Goal: Submit feedback/report problem

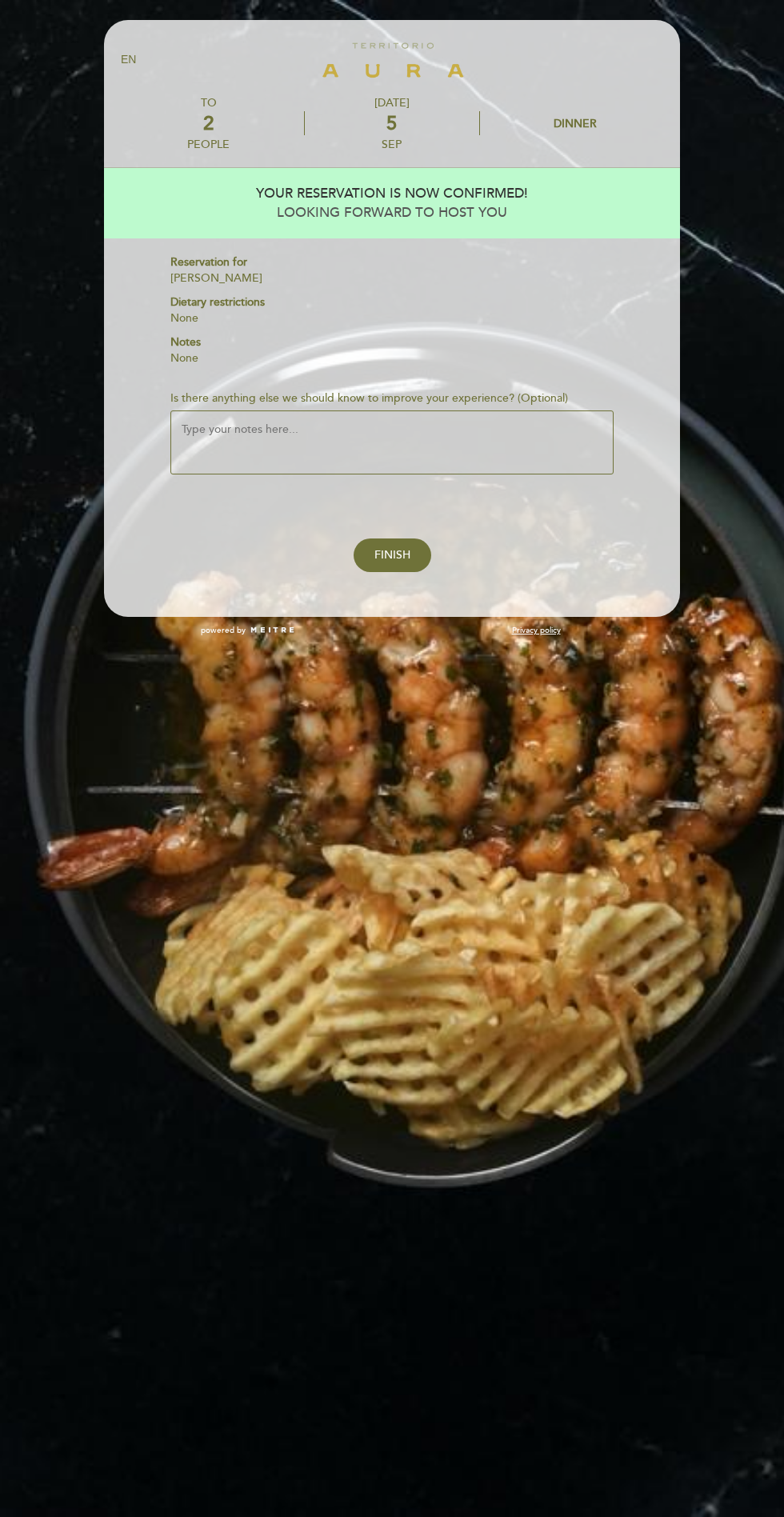
click at [227, 434] on textarea "Is there anything else we should know to improve your experience? (Optional)" at bounding box center [392, 443] width 444 height 64
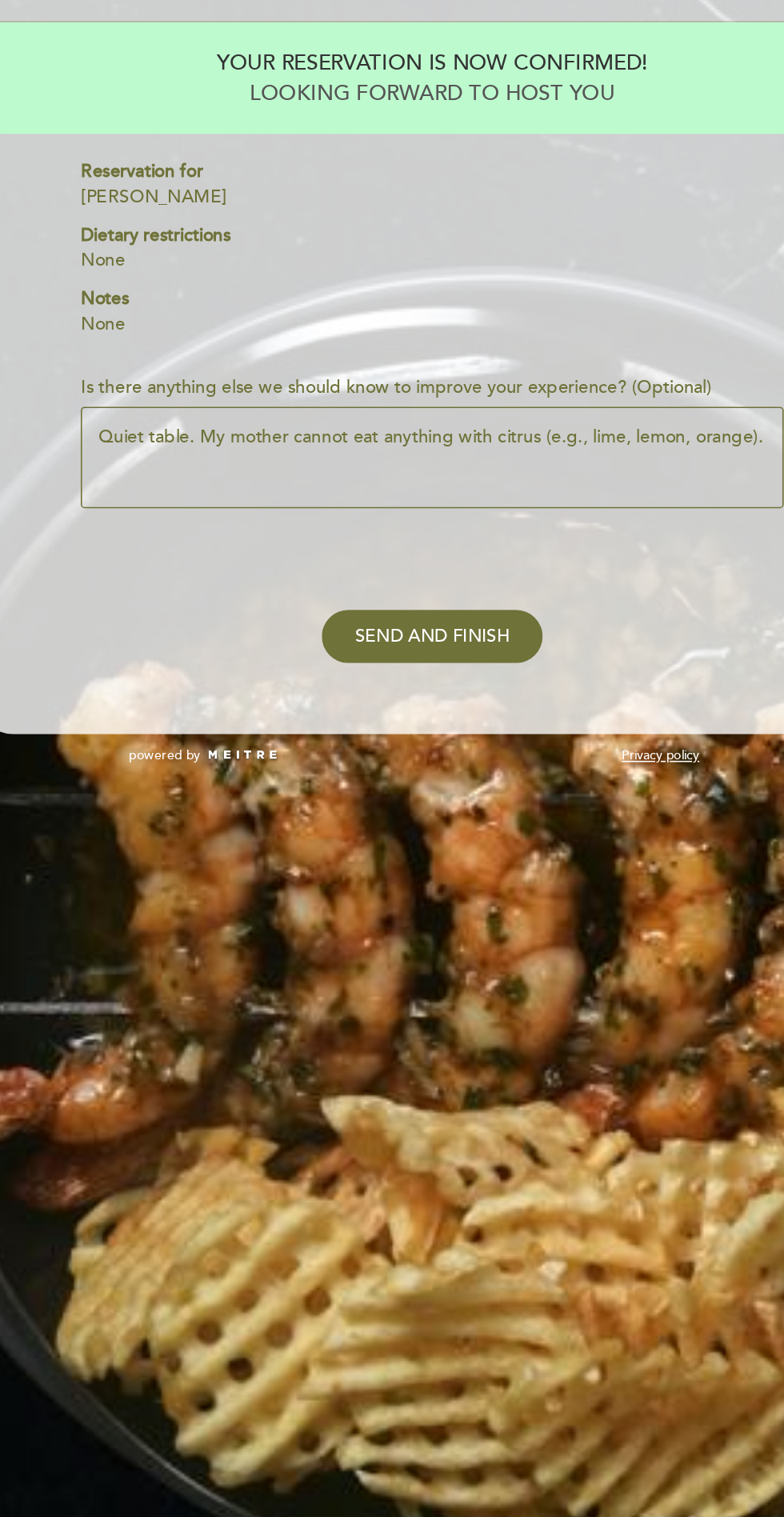
type textarea "Quiet table. My mother cannot eat anything with citrus (e.g., lime, lemon, oran…"
click at [424, 554] on span "SEND AND FINISH" at bounding box center [392, 555] width 98 height 14
click at [412, 548] on span "SEND AND FINISH" at bounding box center [392, 555] width 98 height 14
click at [417, 554] on span "SEND AND FINISH" at bounding box center [392, 555] width 98 height 14
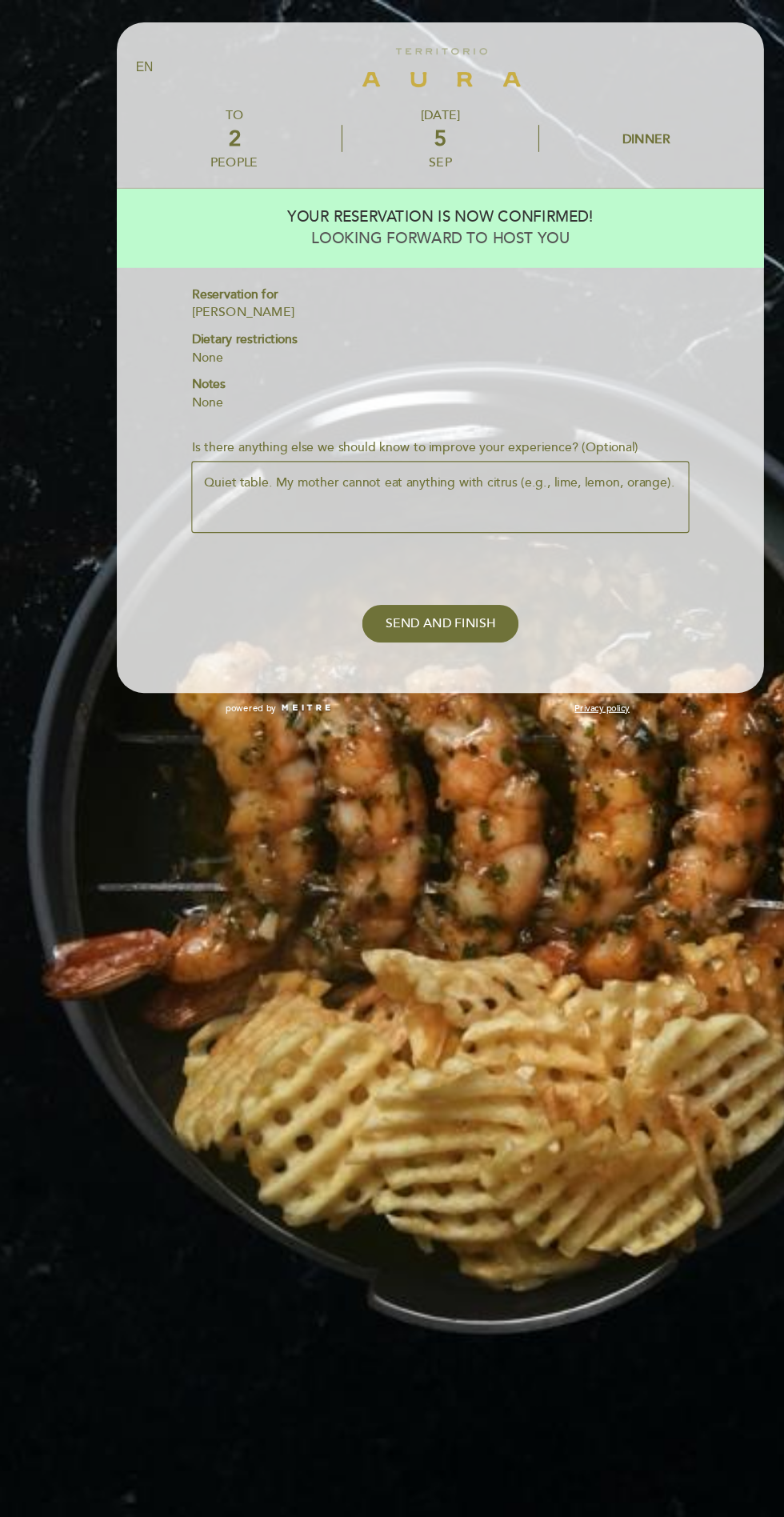
click at [437, 549] on span "SEND AND FINISH" at bounding box center [392, 555] width 98 height 14
click at [405, 553] on span "SEND AND FINISH" at bounding box center [392, 555] width 98 height 14
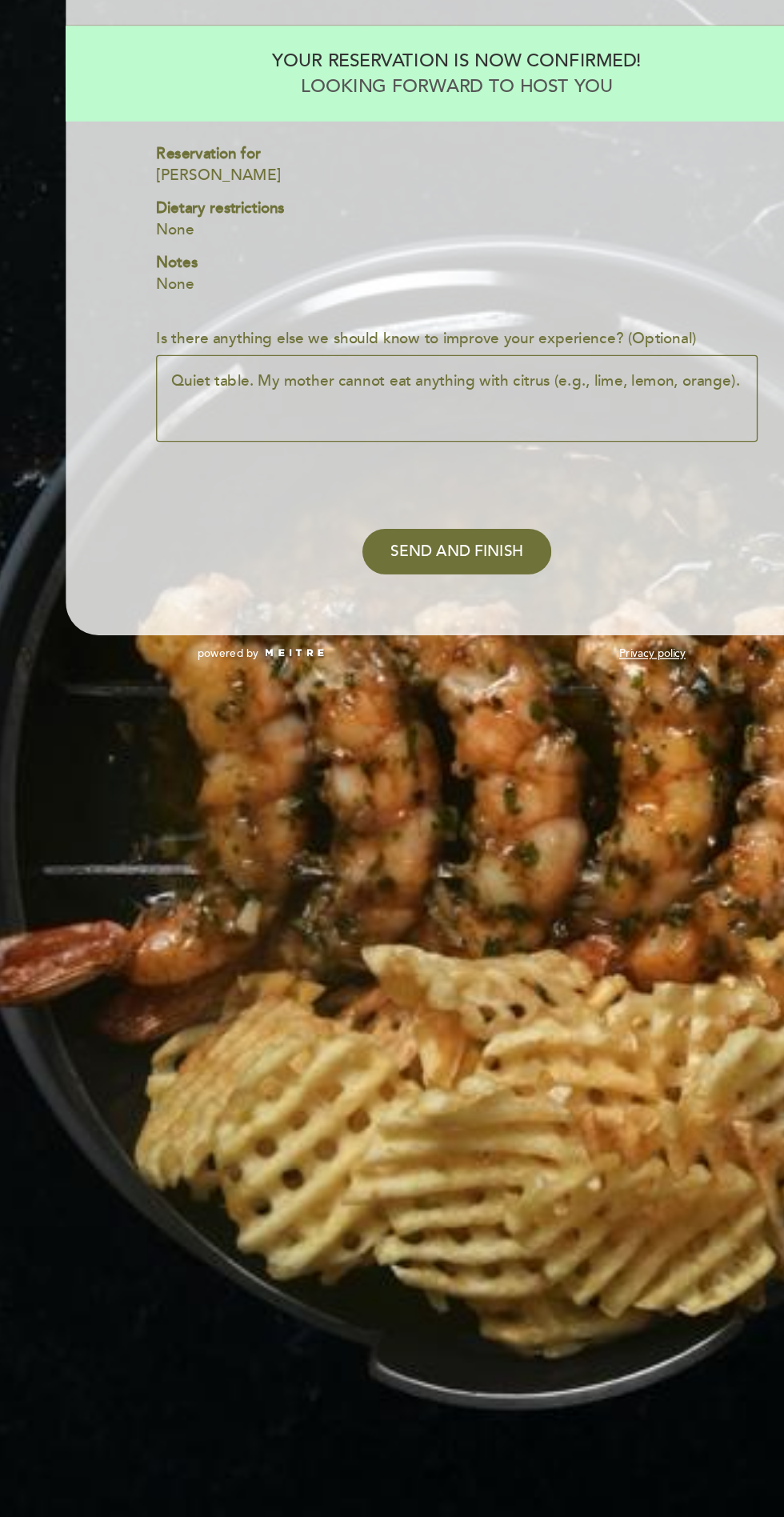
click at [410, 552] on span "SEND AND FINISH" at bounding box center [392, 555] width 98 height 14
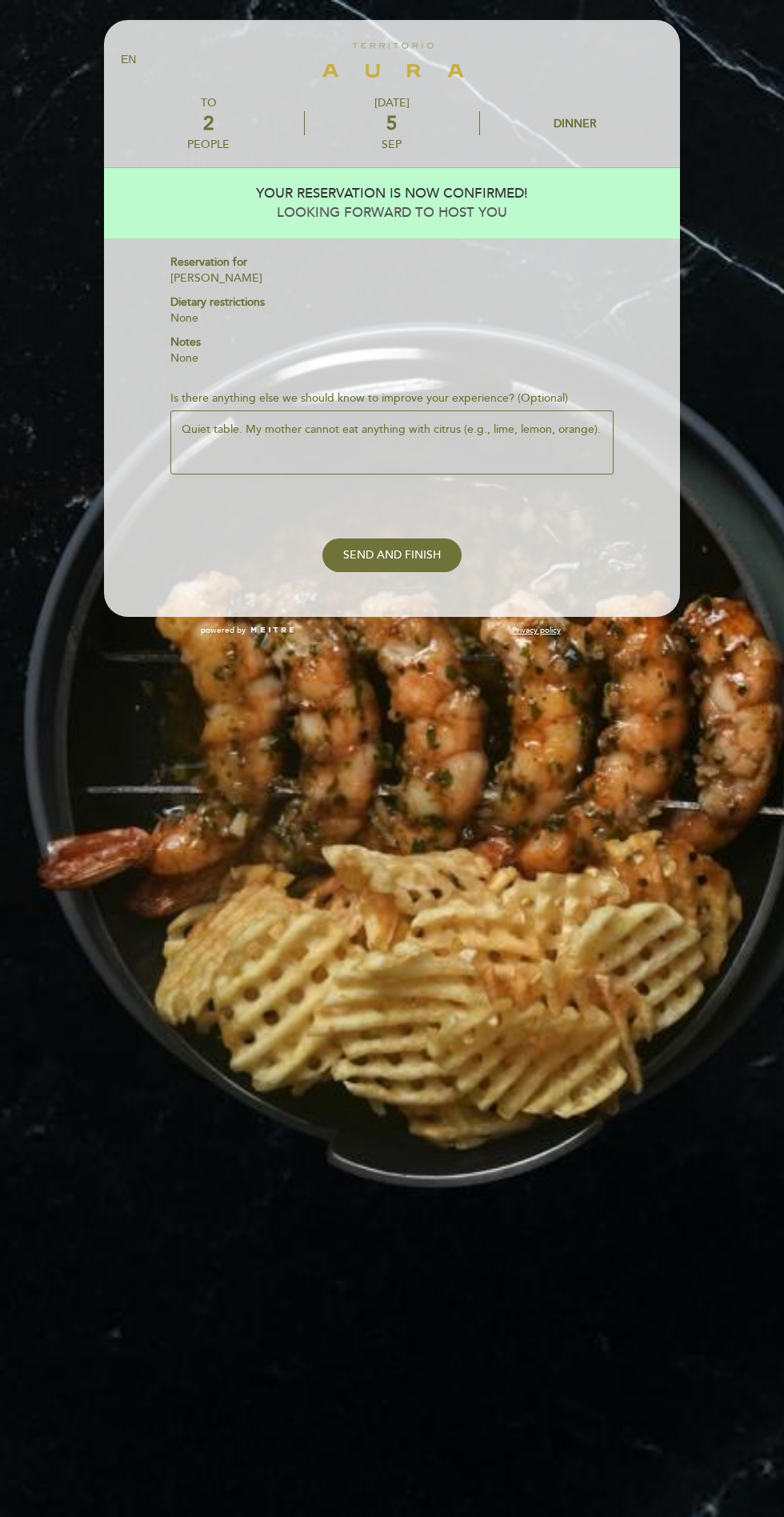
click at [417, 567] on button "SEND AND FINISH" at bounding box center [392, 554] width 139 height 34
click at [411, 554] on span "SEND AND FINISH" at bounding box center [392, 555] width 98 height 14
click at [397, 553] on span "SEND AND FINISH" at bounding box center [392, 555] width 98 height 14
click at [433, 541] on button "SEND AND FINISH" at bounding box center [392, 554] width 139 height 34
click at [561, 429] on textarea "Quiet table. My mother cannot eat anything with citrus (e.g., lime, lemon, oran…" at bounding box center [392, 443] width 444 height 64
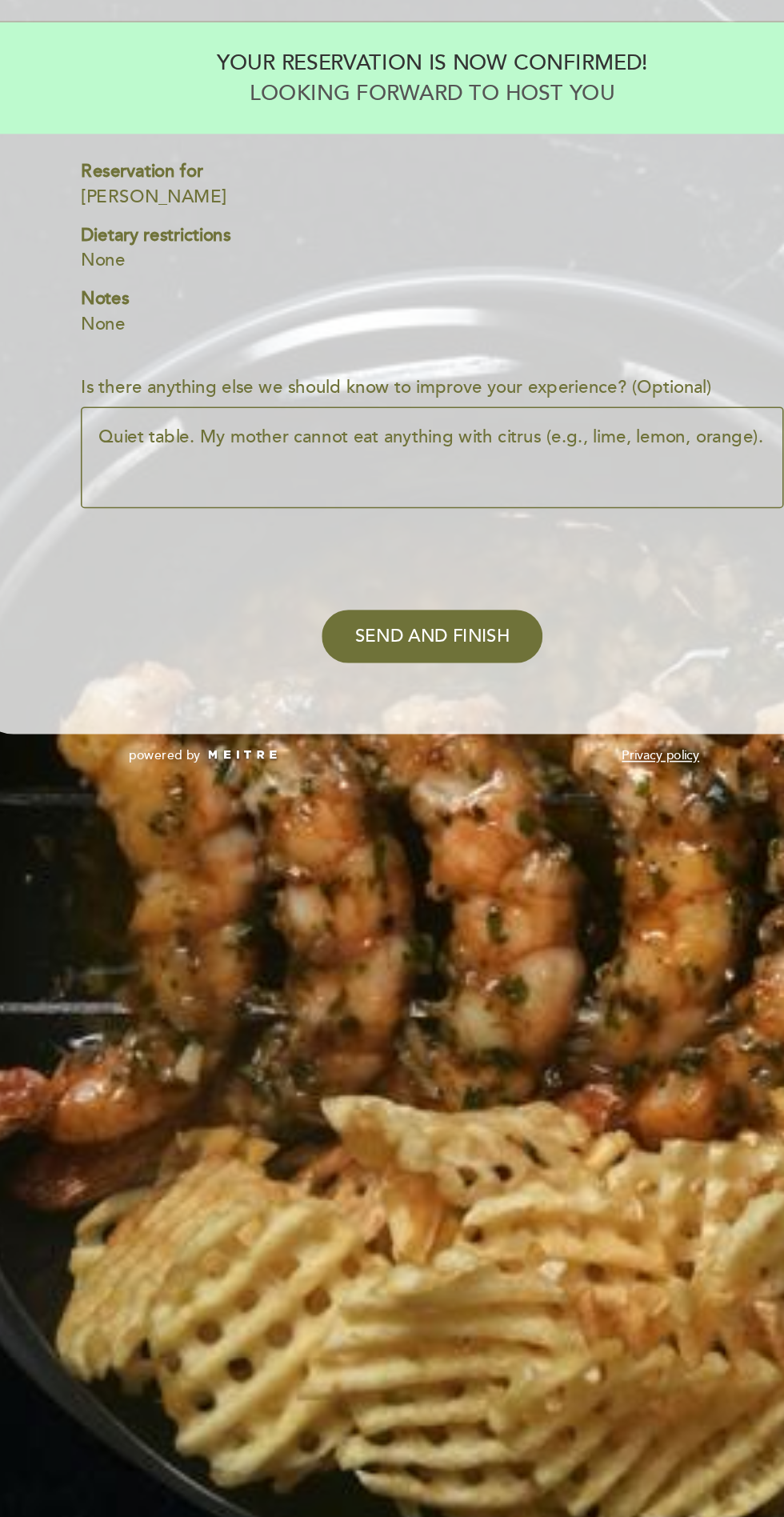
click at [214, 430] on textarea "Quiet table. My mother cannot eat anything with citrus (e.g., lime, lemon, oran…" at bounding box center [392, 443] width 444 height 64
click at [378, 549] on span "SEND AND FINISH" at bounding box center [392, 555] width 98 height 14
click at [371, 554] on span "SEND AND FINISH" at bounding box center [392, 555] width 98 height 14
click at [371, 548] on span "SEND AND FINISH" at bounding box center [392, 555] width 98 height 14
click at [373, 554] on span "SEND AND FINISH" at bounding box center [392, 555] width 98 height 14
